Goal: Book appointment/travel/reservation

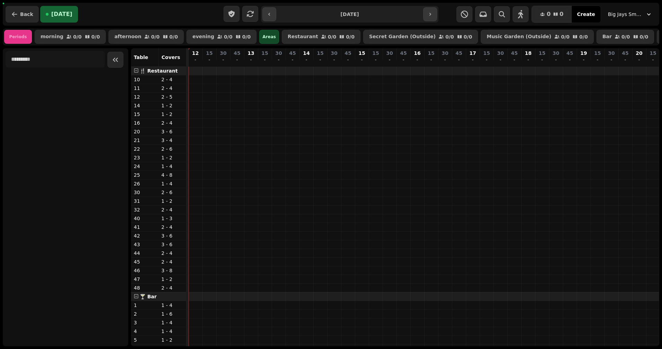
click at [16, 16] on icon "button" at bounding box center [14, 14] width 7 height 7
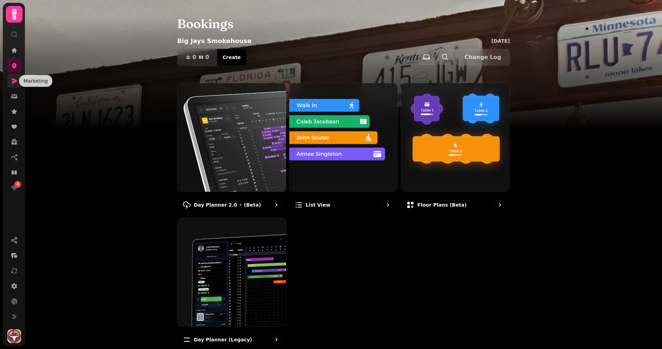
click at [11, 82] on icon at bounding box center [14, 80] width 7 height 7
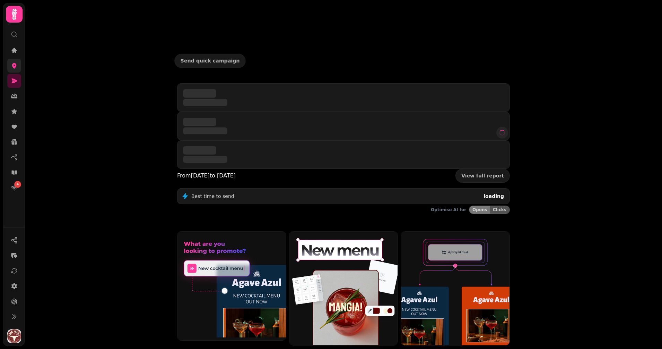
click at [11, 70] on link at bounding box center [14, 66] width 14 height 14
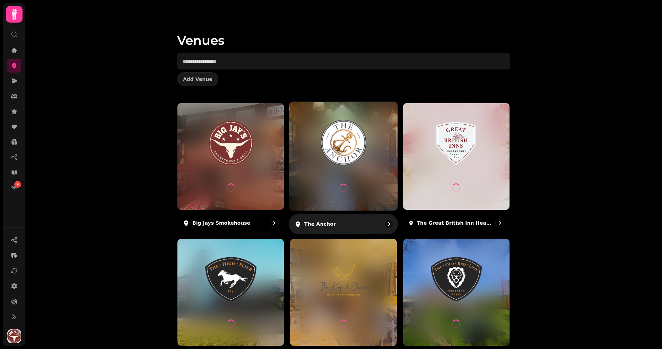
click at [364, 151] on img at bounding box center [344, 142] width 82 height 45
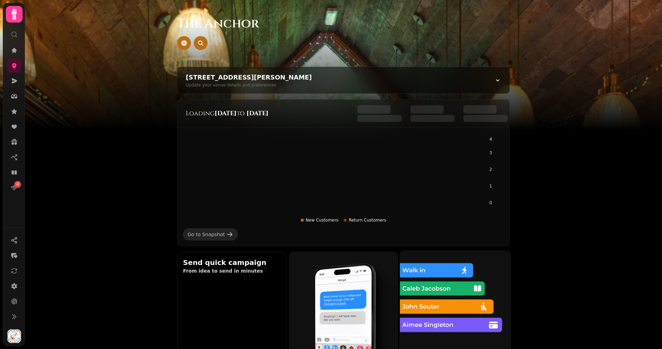
click at [445, 302] on img at bounding box center [456, 306] width 122 height 122
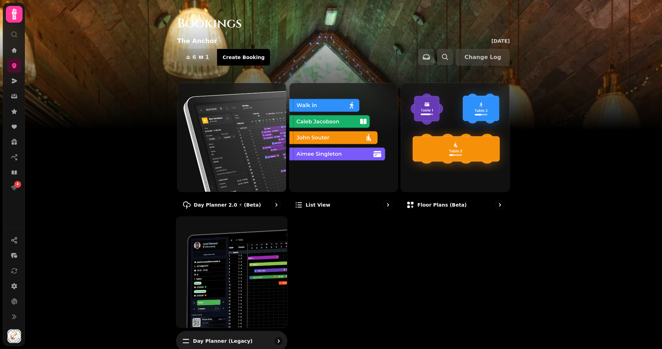
click at [217, 252] on img at bounding box center [232, 272] width 122 height 122
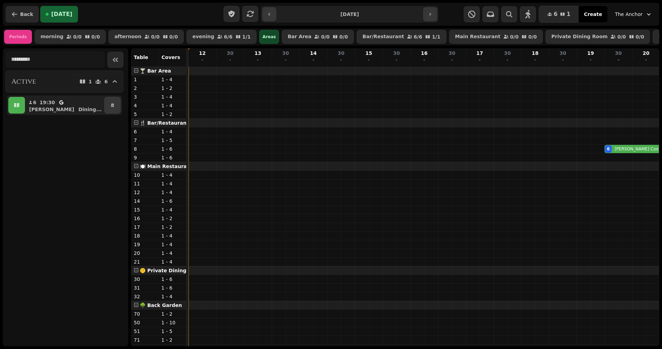
click at [12, 13] on icon "button" at bounding box center [14, 14] width 7 height 7
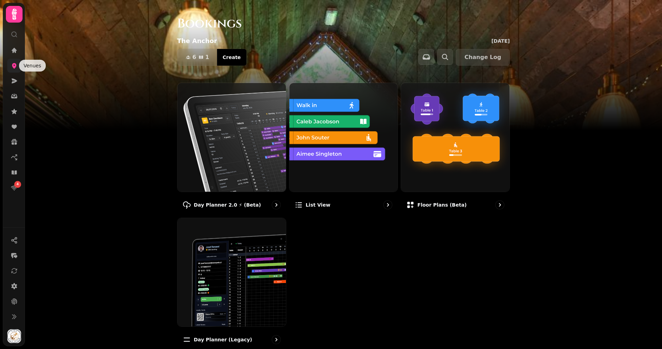
click at [11, 68] on icon at bounding box center [14, 65] width 7 height 7
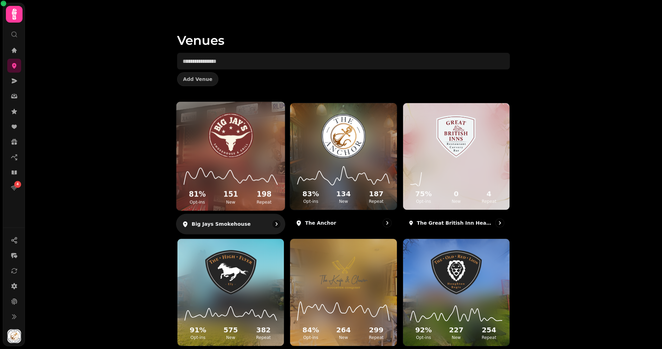
click at [253, 171] on icon at bounding box center [230, 175] width 97 height 23
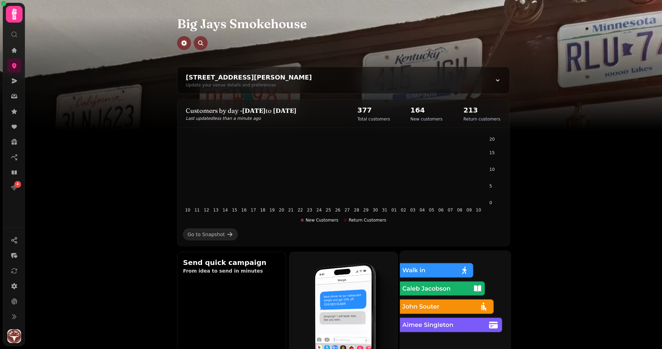
click at [426, 314] on img at bounding box center [456, 306] width 122 height 122
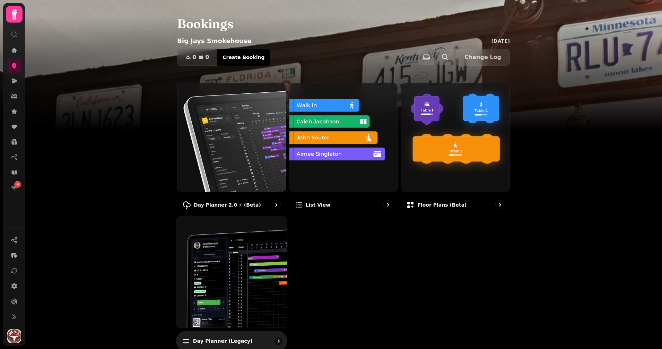
click at [212, 316] on img at bounding box center [232, 272] width 122 height 122
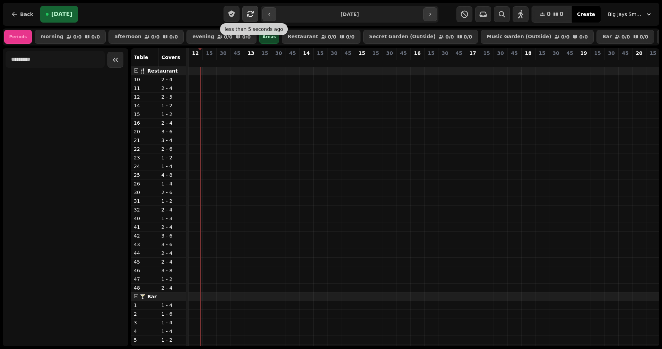
click at [255, 11] on button "button" at bounding box center [250, 14] width 16 height 16
click at [249, 12] on icon "button" at bounding box center [250, 14] width 8 height 8
click at [427, 16] on button "button" at bounding box center [430, 14] width 14 height 14
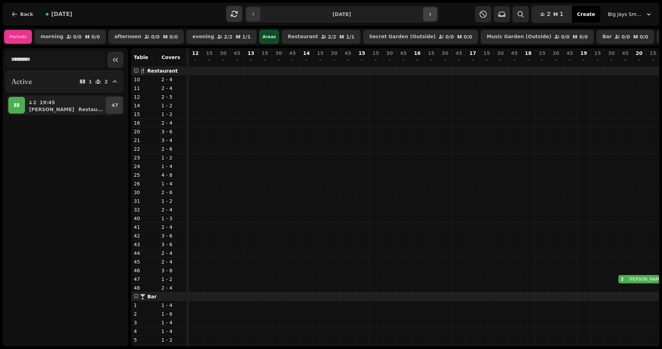
click at [427, 16] on button "button" at bounding box center [430, 14] width 14 height 14
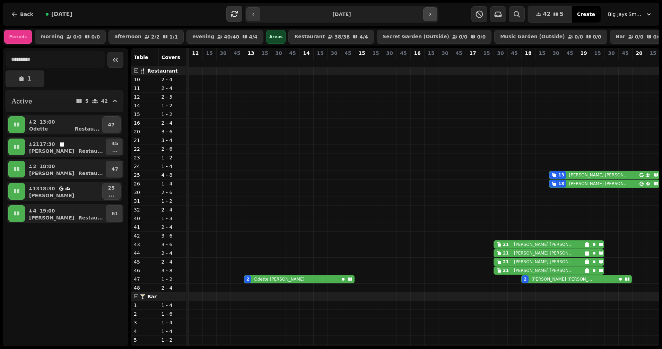
click at [431, 17] on button "button" at bounding box center [430, 14] width 14 height 14
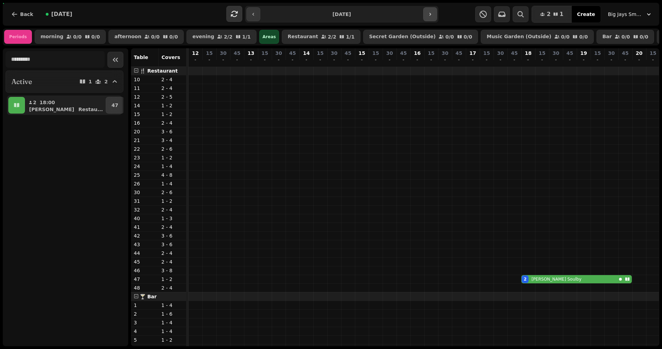
click at [431, 17] on button "button" at bounding box center [430, 14] width 14 height 14
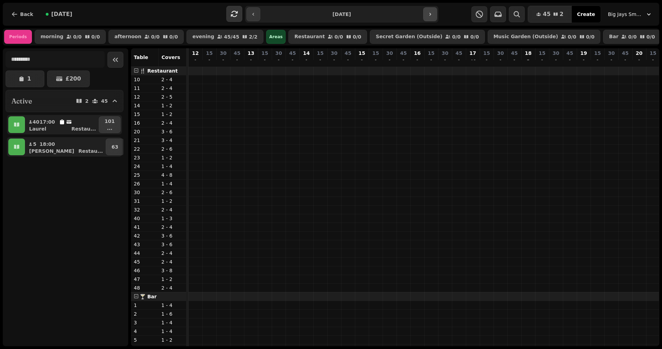
click at [430, 19] on button "button" at bounding box center [430, 14] width 14 height 14
type input "**********"
